Goal: Ask a question

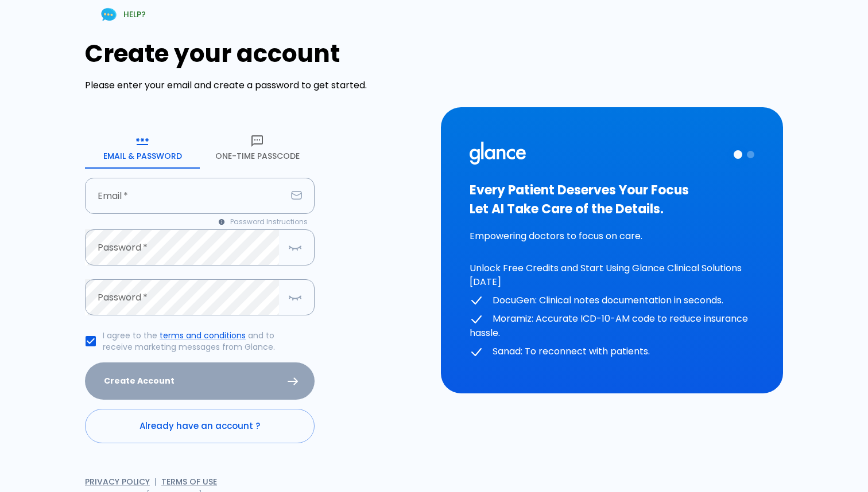
click at [259, 145] on icon "button" at bounding box center [257, 141] width 14 height 14
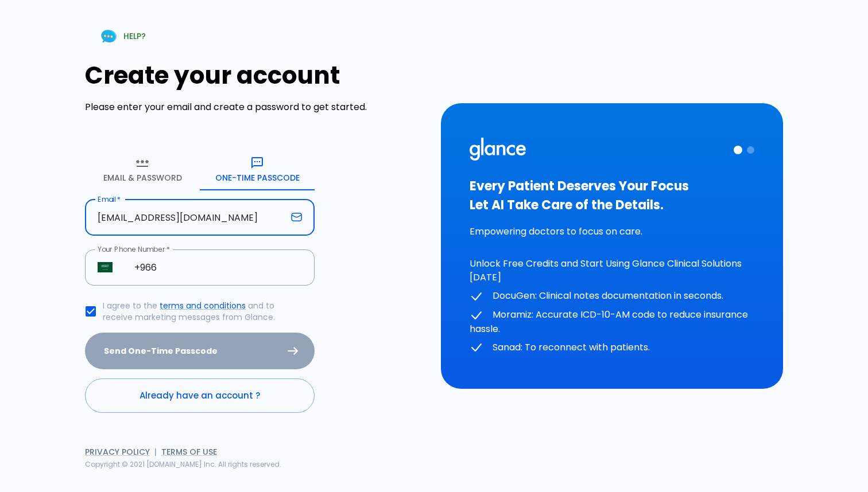
type input "[EMAIL_ADDRESS][DOMAIN_NAME]"
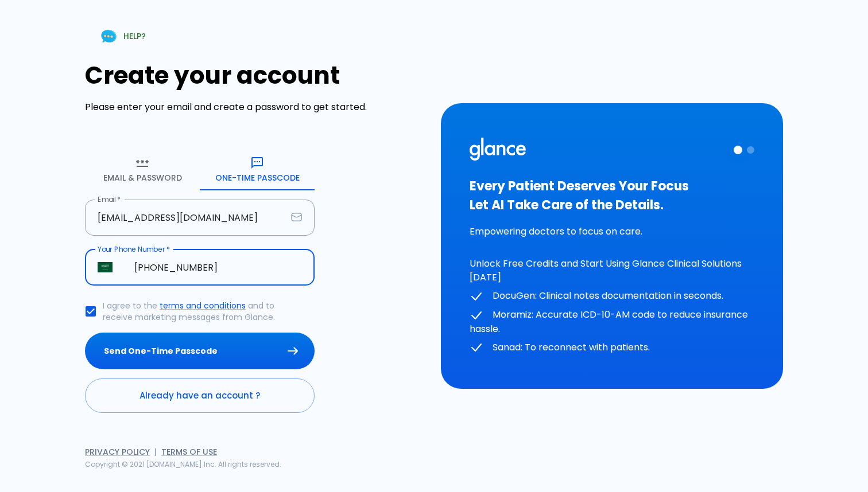
type input "[PHONE_NUMBER]"
click at [391, 310] on div "Create your account Please enter your email and create a password to get starte…" at bounding box center [256, 237] width 342 height 352
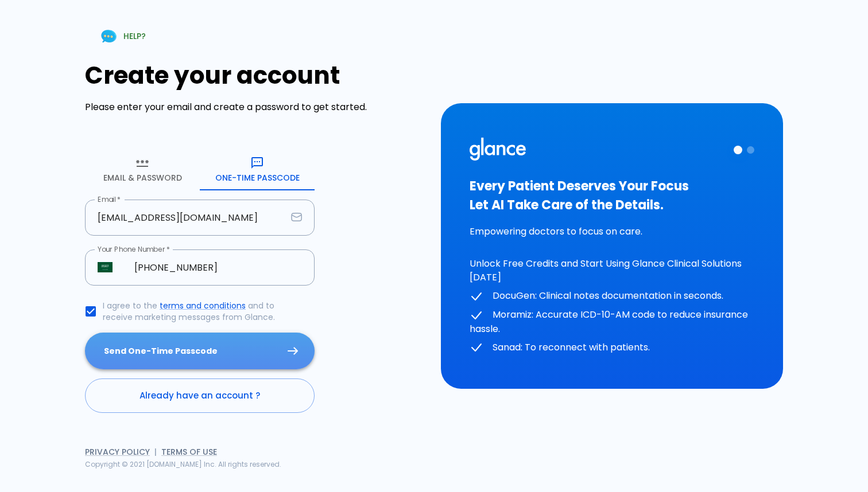
click at [159, 351] on button "Send One-Time Passcode" at bounding box center [200, 351] width 230 height 37
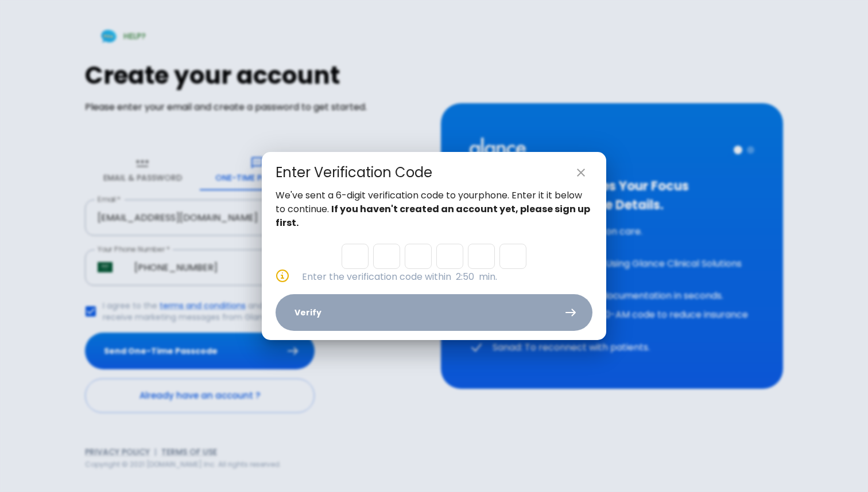
type input "6"
type input "2"
type input "1"
type input "0"
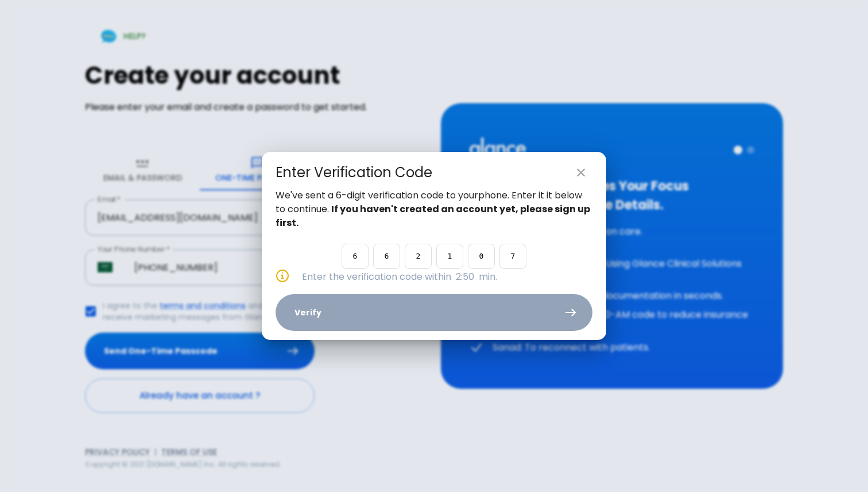
type input "7"
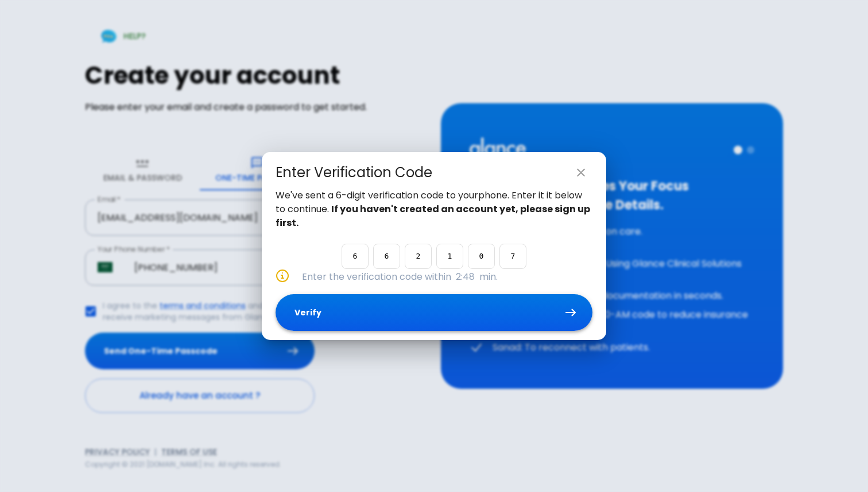
click at [382, 321] on button "Verify" at bounding box center [433, 312] width 317 height 37
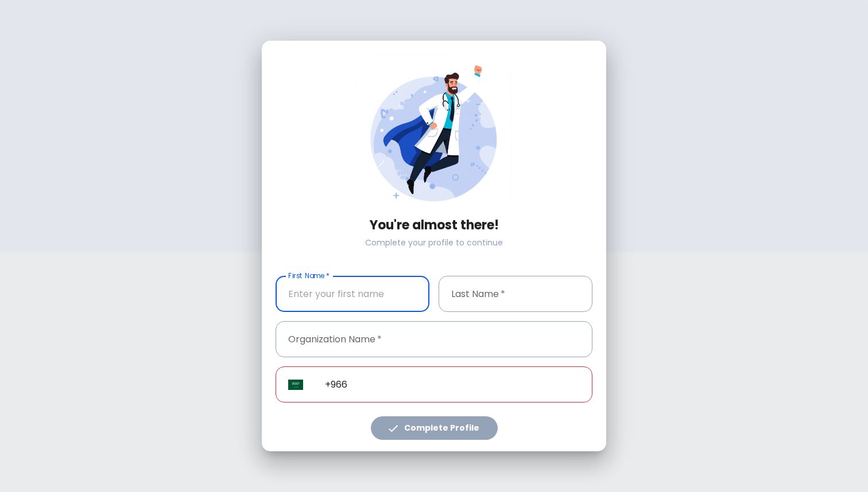
type input "[PHONE_NUMBER]"
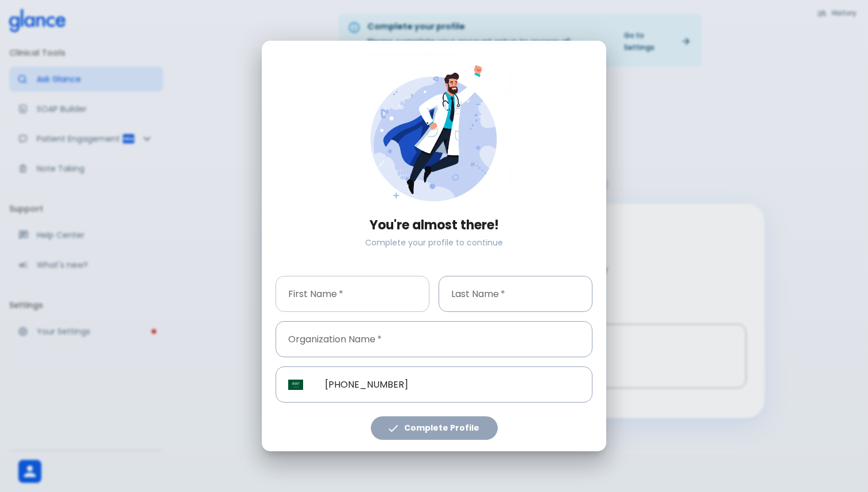
click at [372, 302] on input "First Name   *" at bounding box center [352, 294] width 154 height 36
type input "Amr"
type input "[PERSON_NAME]"
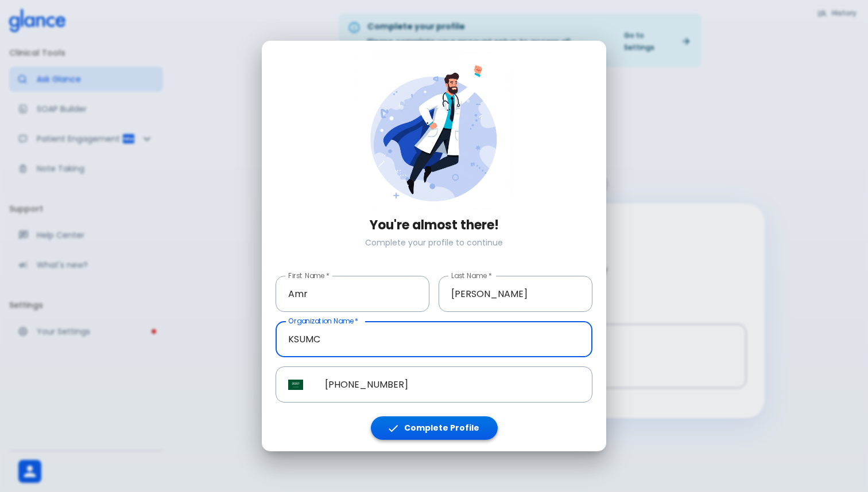
type input "KSUMC"
click at [459, 430] on button "Complete Profile" at bounding box center [434, 429] width 127 height 24
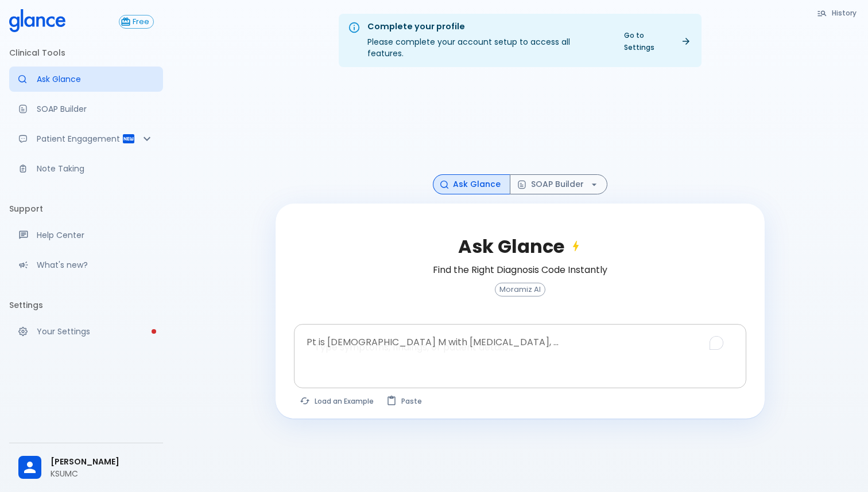
drag, startPoint x: 428, startPoint y: 141, endPoint x: 331, endPoint y: 328, distance: 211.0
click at [331, 328] on div "Complete your profile Please complete your account setup to access all features…" at bounding box center [519, 260] width 695 height 520
click at [331, 329] on textarea "Pt is [DEMOGRAPHIC_DATA] M with [MEDICAL_DATA], ..." at bounding box center [520, 347] width 436 height 36
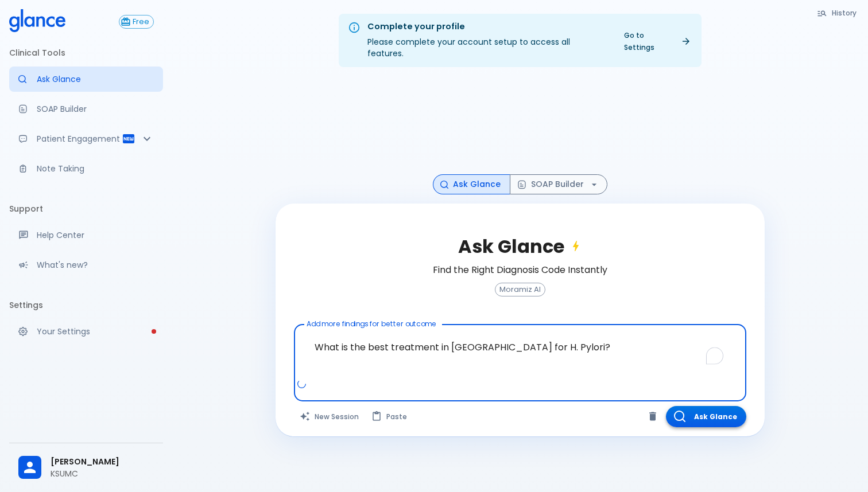
type textarea "What is the best treatment in [GEOGRAPHIC_DATA] for H. Pylori?"
click at [707, 410] on button "Ask Glance" at bounding box center [706, 416] width 80 height 21
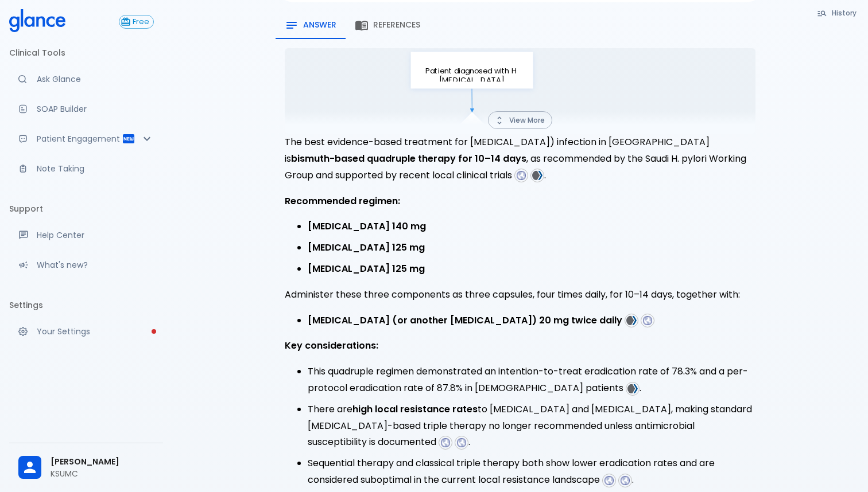
scroll to position [165, 0]
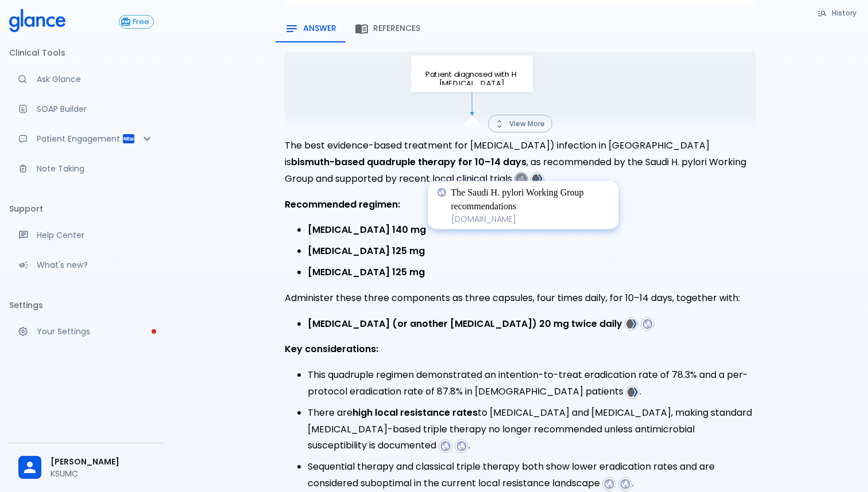
click at [524, 174] on img at bounding box center [521, 179] width 10 height 10
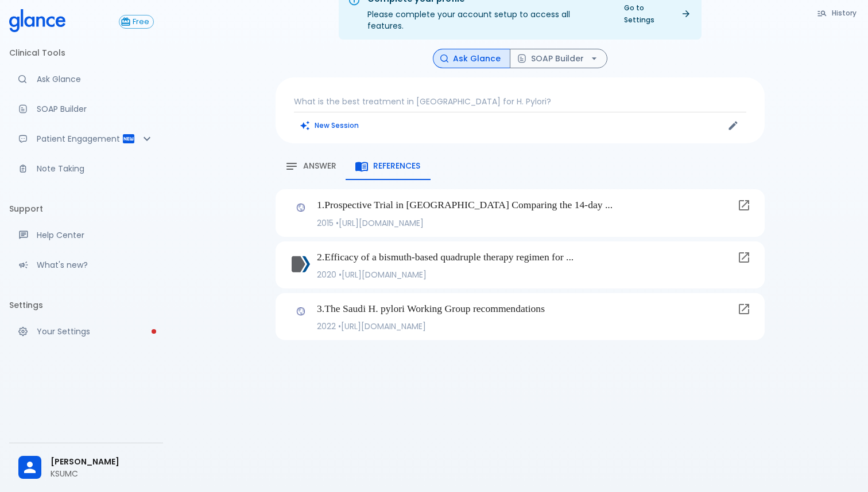
click at [523, 321] on p "2022 • [URL][DOMAIN_NAME]" at bounding box center [524, 326] width 415 height 11
click at [744, 302] on icon at bounding box center [744, 309] width 14 height 14
click at [314, 161] on span "Answer" at bounding box center [319, 166] width 33 height 10
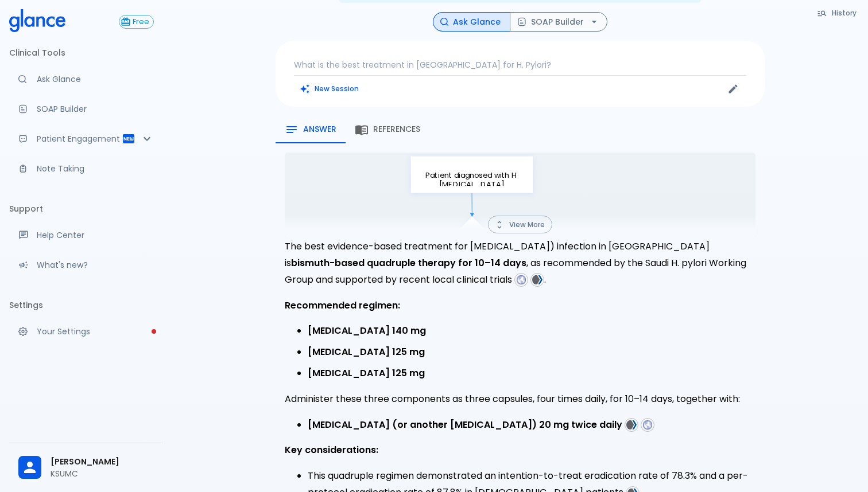
scroll to position [67, 0]
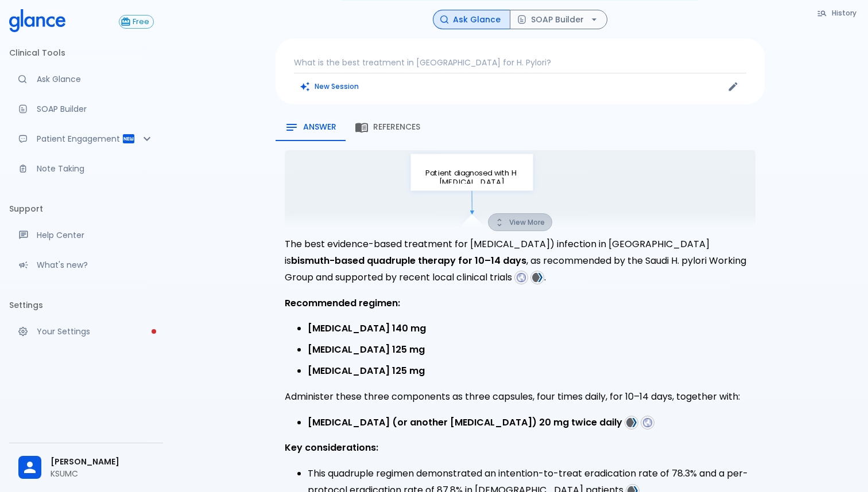
click at [520, 213] on button "View More" at bounding box center [520, 222] width 64 height 18
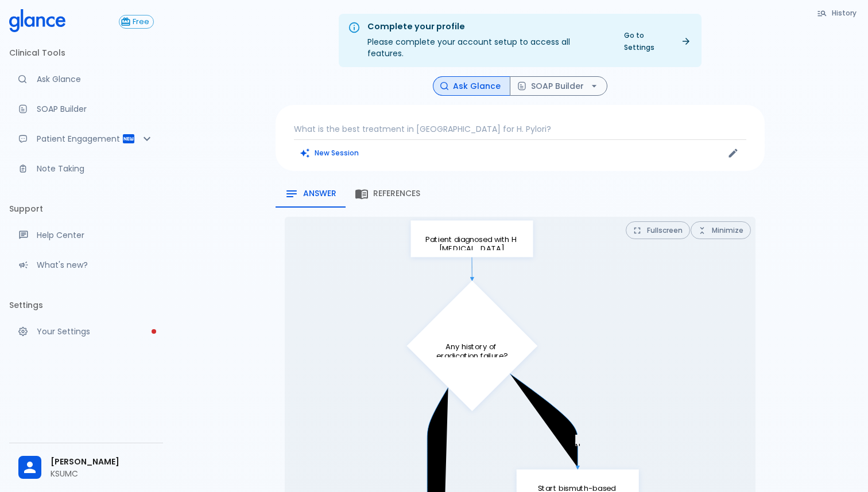
scroll to position [0, 0]
click at [83, 330] on p "Your Settings" at bounding box center [95, 331] width 117 height 11
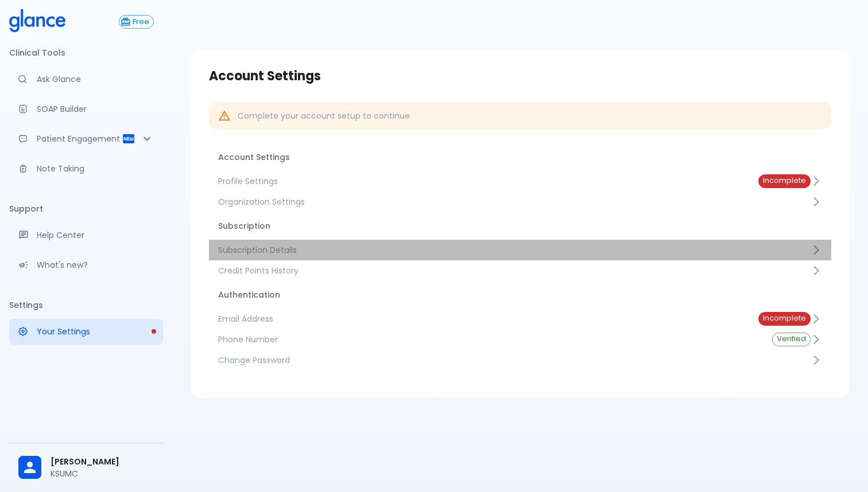
click at [372, 258] on link "Subscription Details" at bounding box center [520, 250] width 622 height 21
